Goal: Task Accomplishment & Management: Use online tool/utility

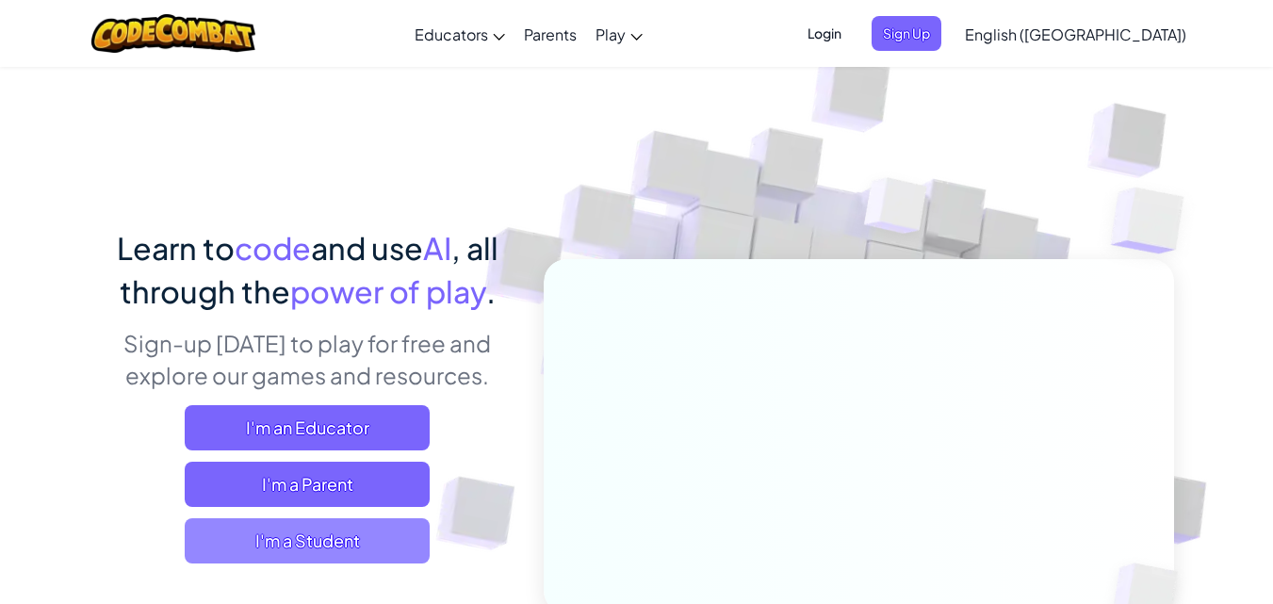
click at [330, 553] on span "I'm a Student" at bounding box center [307, 540] width 245 height 45
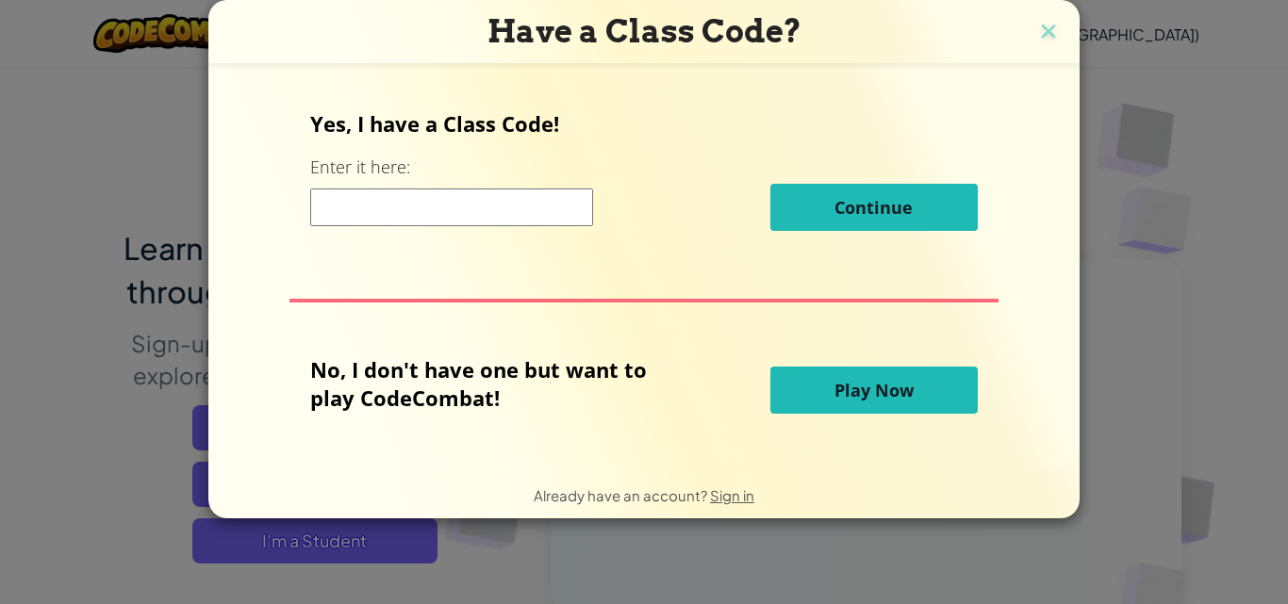
click at [783, 384] on button "Play Now" at bounding box center [873, 390] width 207 height 47
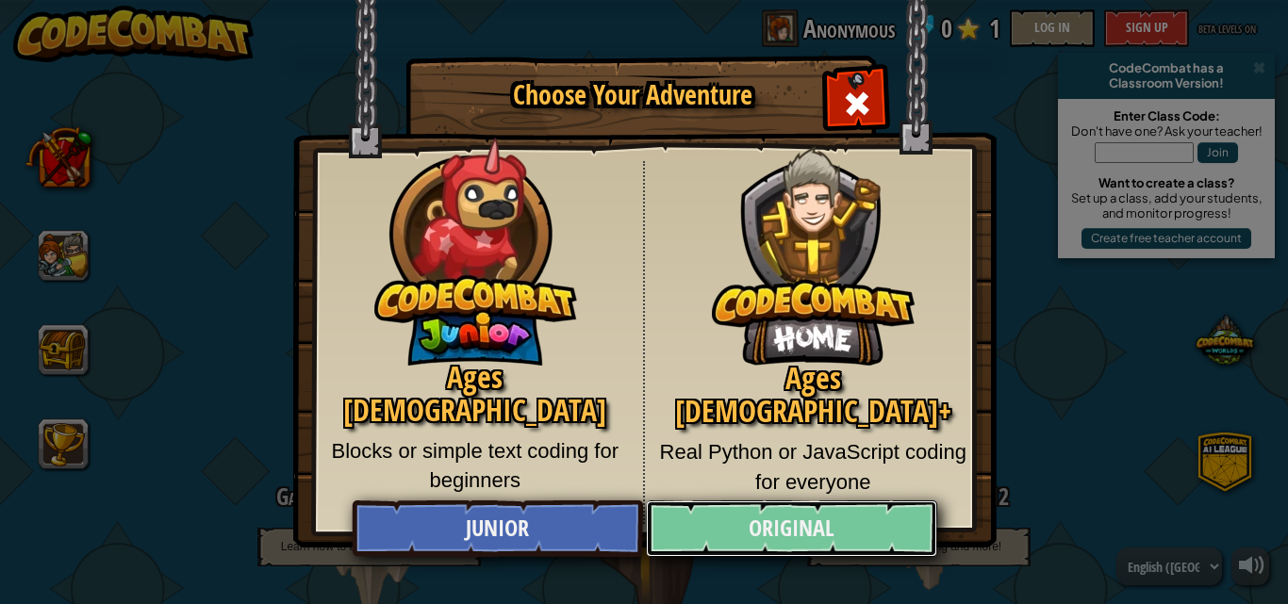
click at [748, 534] on link "Original" at bounding box center [791, 529] width 290 height 57
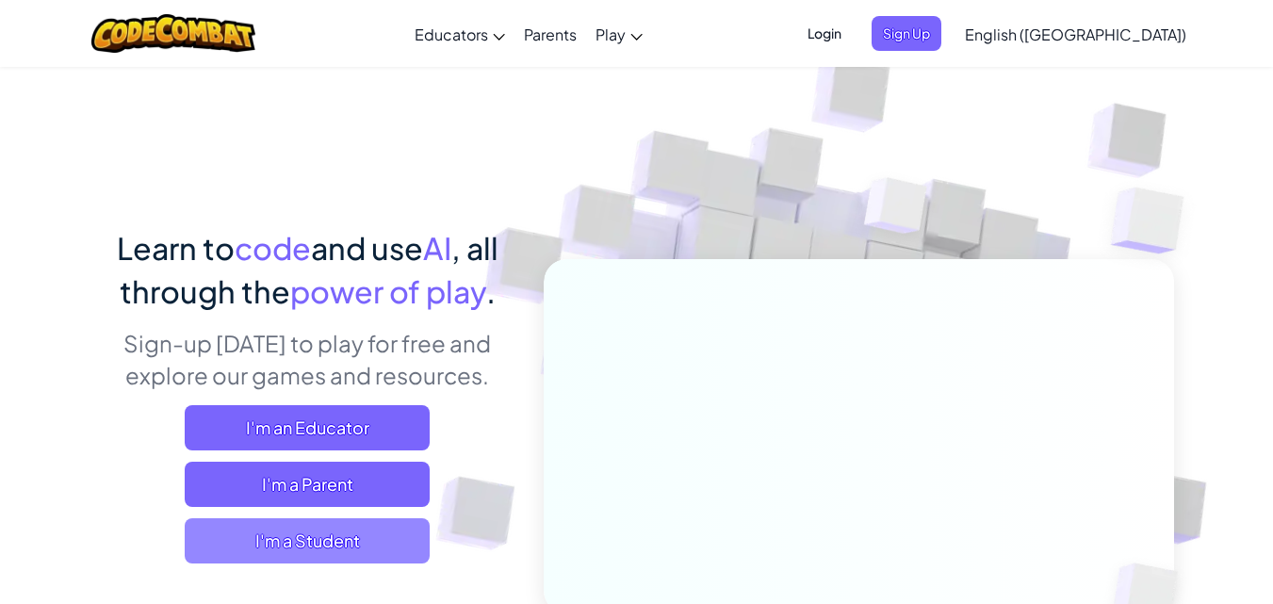
click at [338, 544] on span "I'm a Student" at bounding box center [307, 540] width 245 height 45
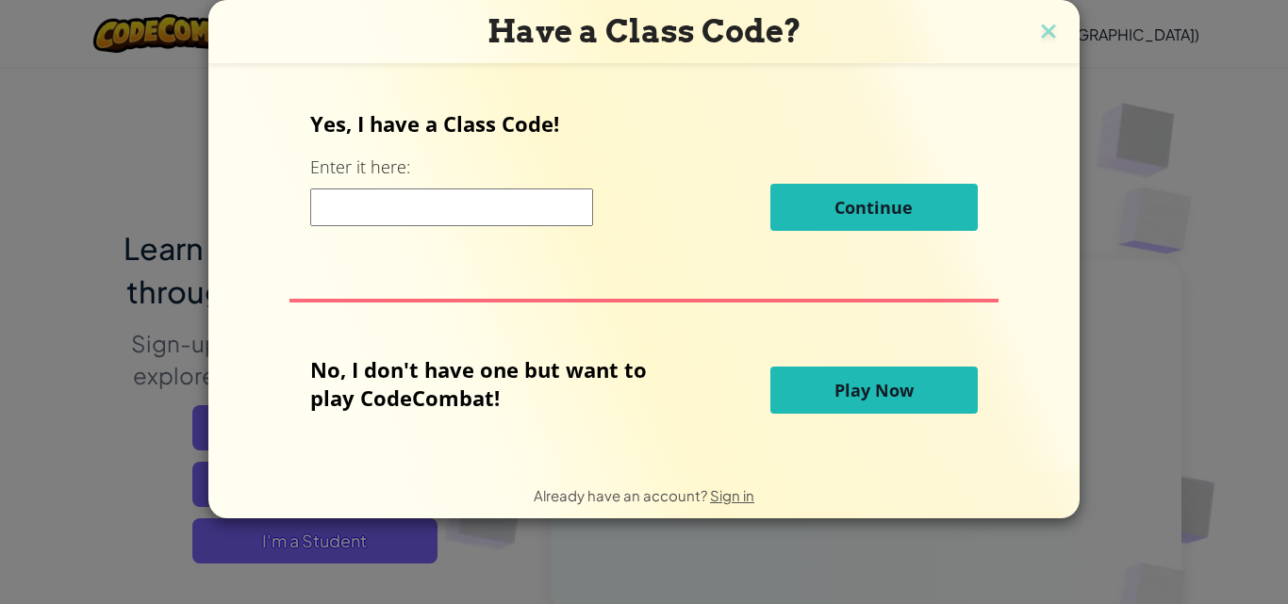
click at [822, 400] on button "Play Now" at bounding box center [873, 390] width 207 height 47
